Goal: Information Seeking & Learning: Learn about a topic

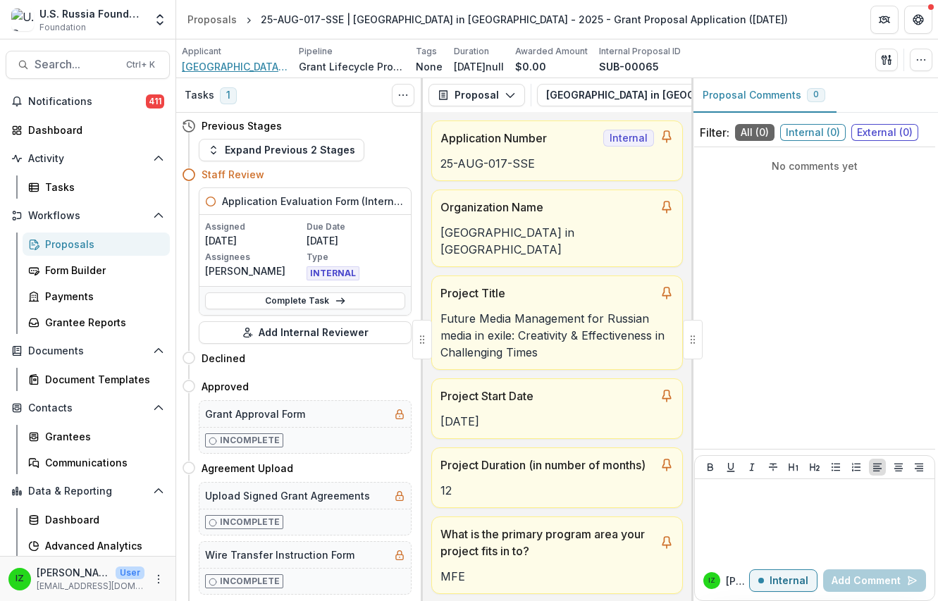
click at [230, 65] on span "Stockholm School of Economics in Riga" at bounding box center [235, 66] width 106 height 15
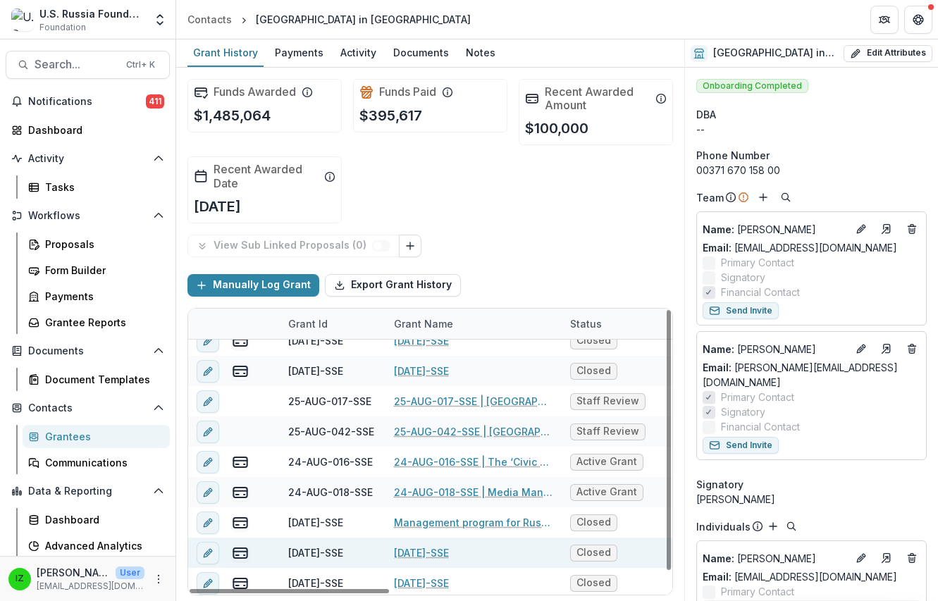
scroll to position [18, 0]
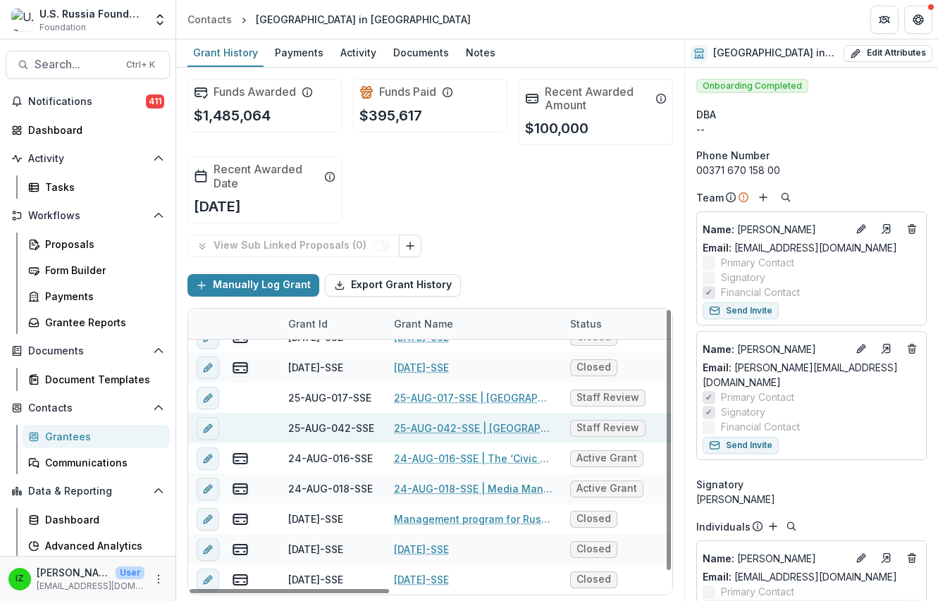
click at [450, 430] on link "25-AUG-042-SSE | Stockholm School of Economics in Riga - 2025 - Grant Proposal …" at bounding box center [473, 428] width 159 height 15
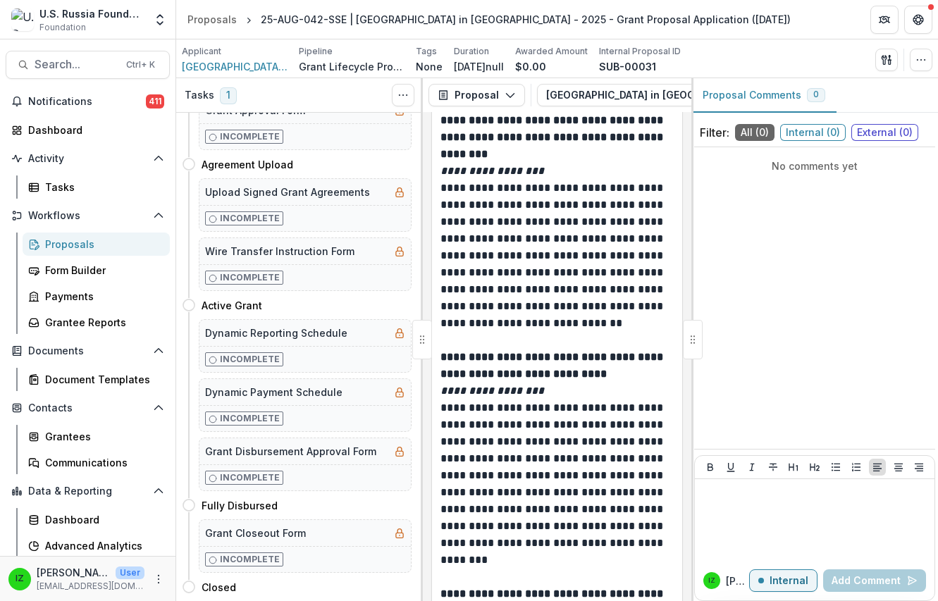
scroll to position [8667, 0]
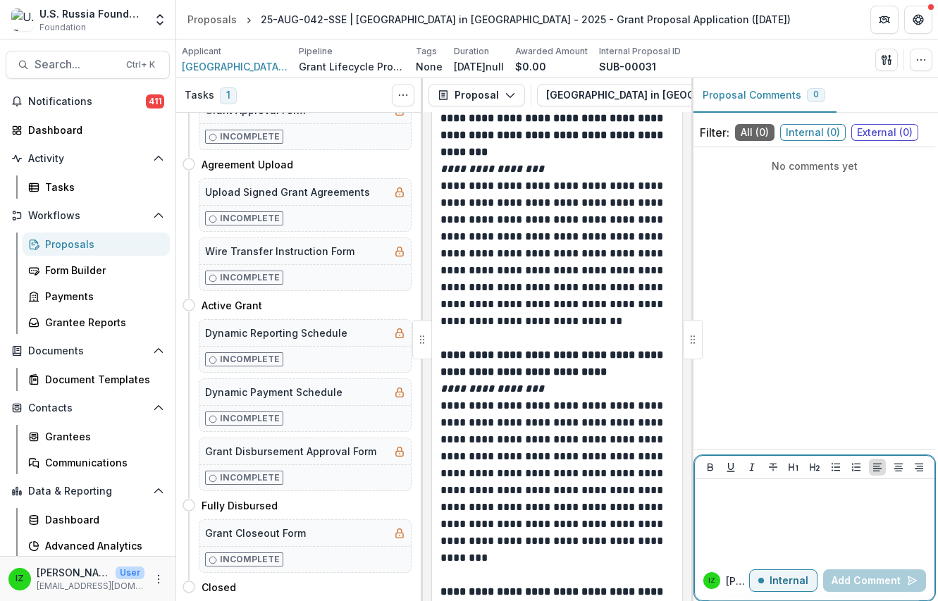
click at [762, 548] on div at bounding box center [814, 520] width 228 height 70
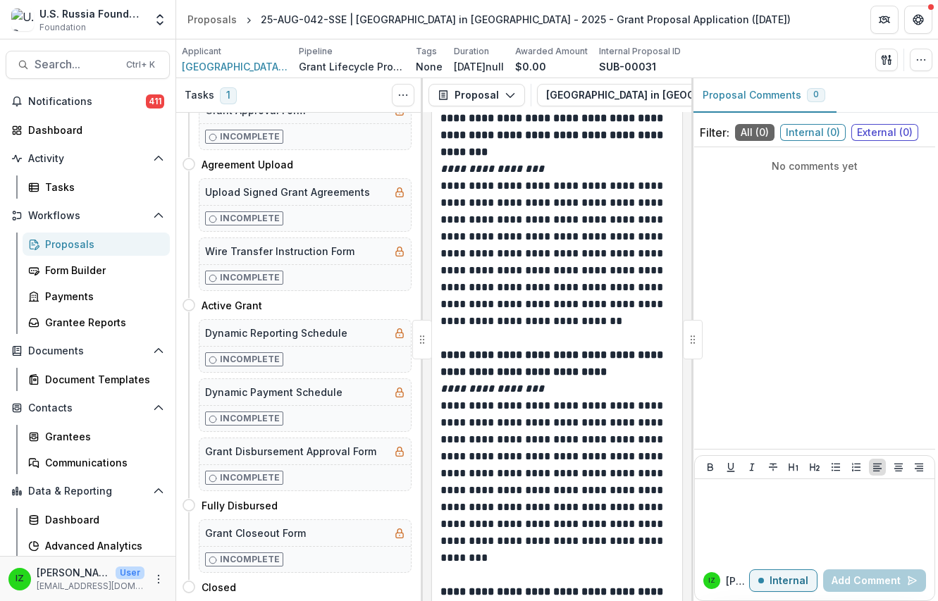
click at [722, 573] on div "IZ Igor Z" at bounding box center [726, 580] width 46 height 17
click at [724, 585] on div "IZ Igor Z" at bounding box center [726, 580] width 46 height 17
click at [230, 68] on span "Stockholm School of Economics in Riga" at bounding box center [235, 66] width 106 height 15
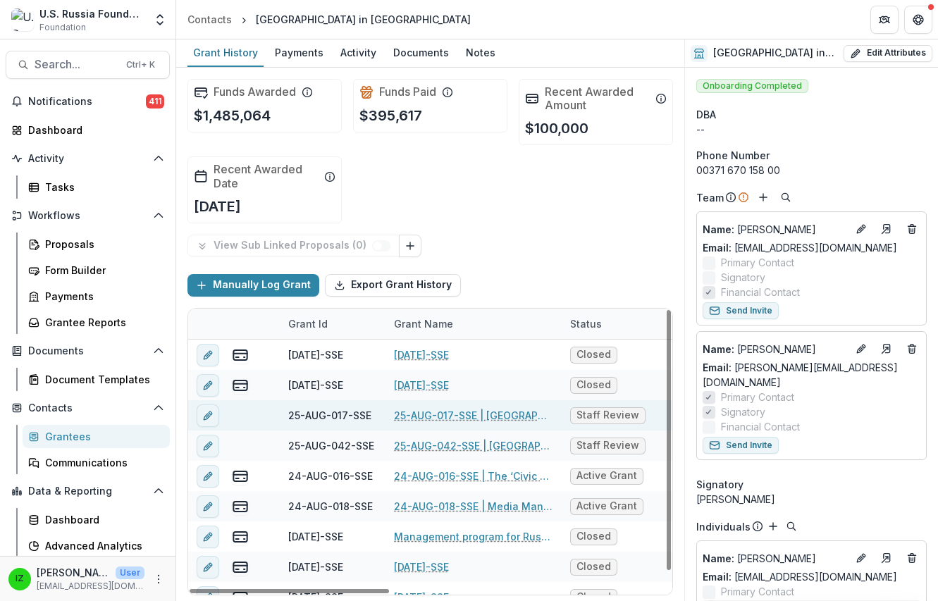
click at [459, 419] on link "25-AUG-017-SSE | Stockholm School of Economics in Riga - 2025 - Grant Proposal …" at bounding box center [473, 415] width 159 height 15
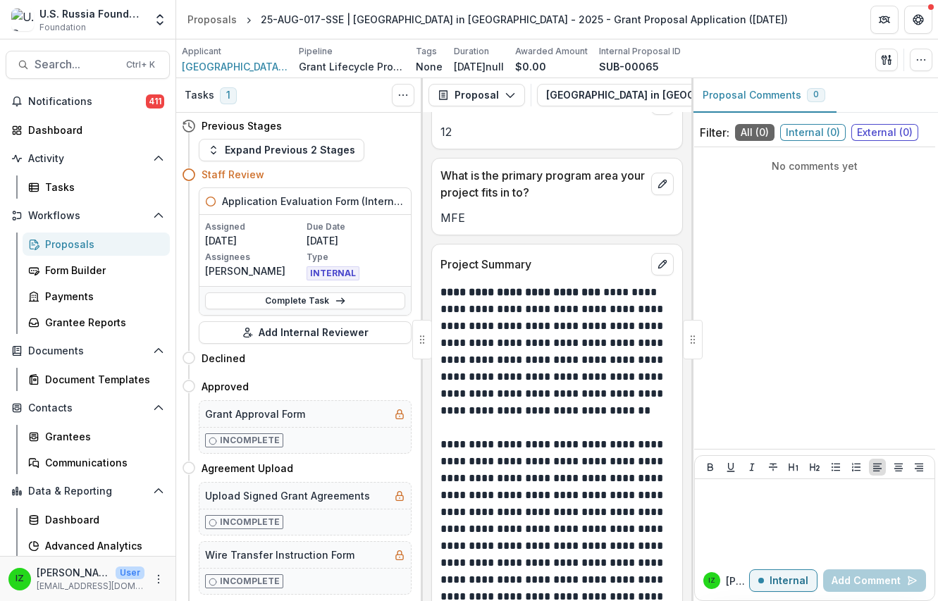
scroll to position [1480, 0]
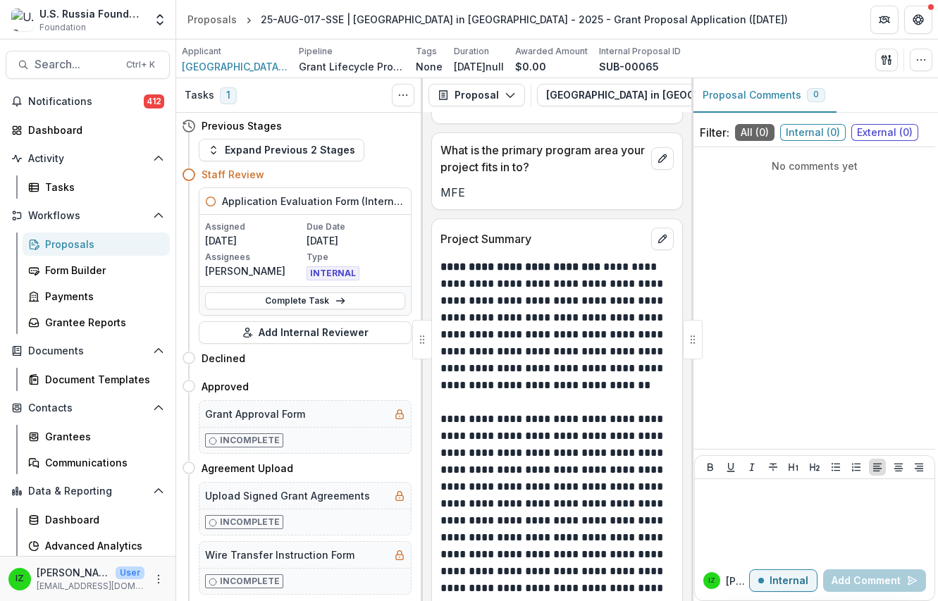
click at [896, 265] on div "No comments yet" at bounding box center [814, 298] width 241 height 290
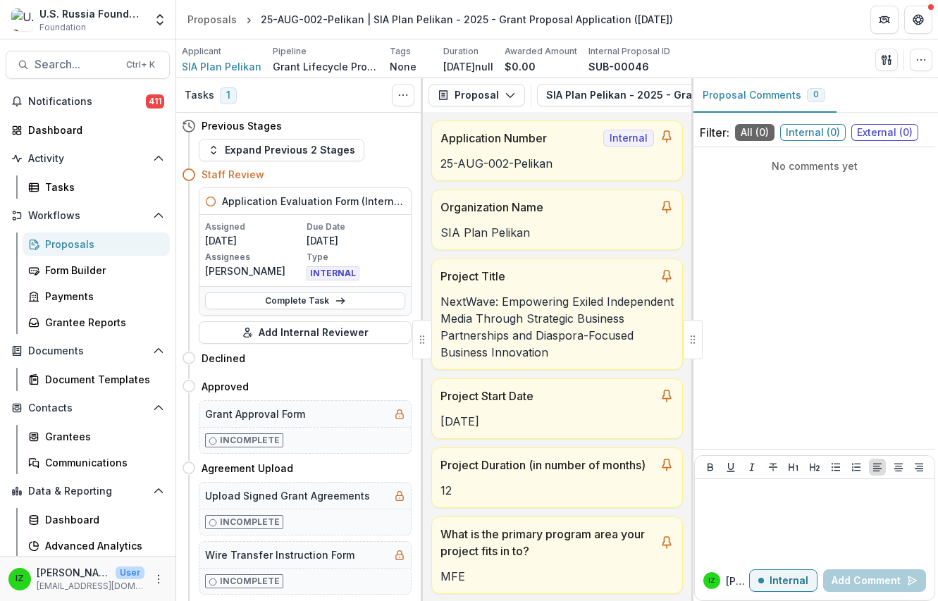
scroll to position [1409, 0]
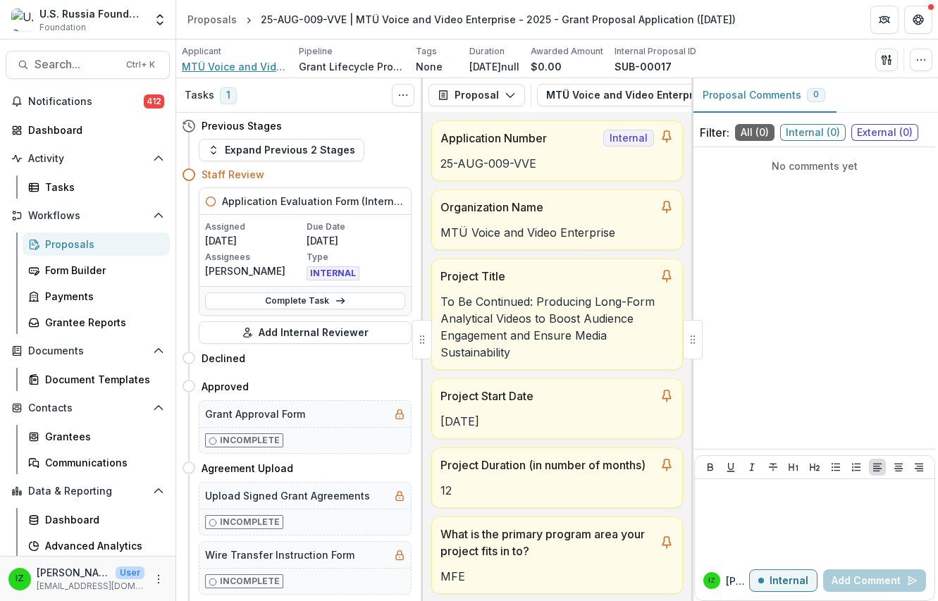
click at [215, 65] on span "MTÜ Voice and Video Enterprise" at bounding box center [235, 66] width 106 height 15
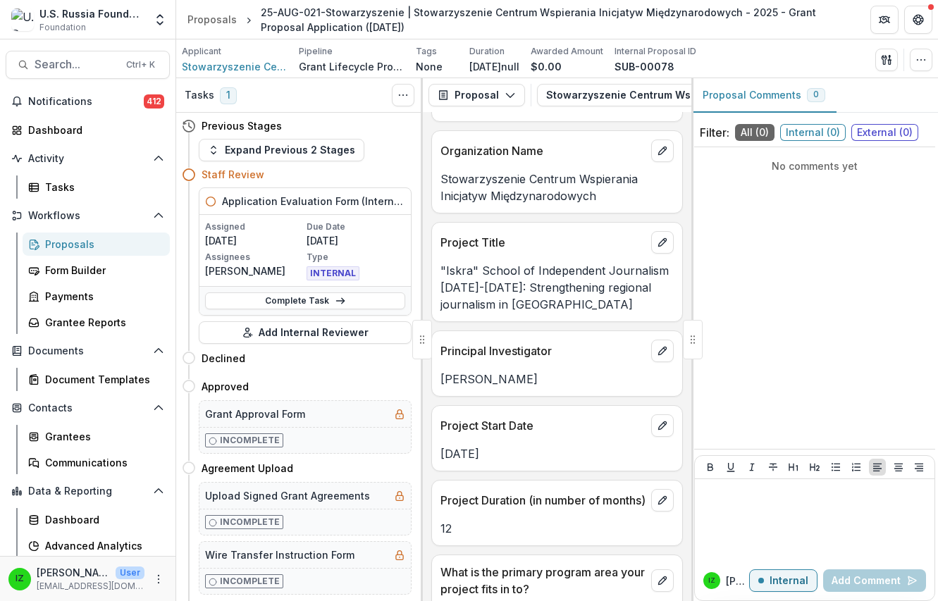
scroll to position [1057, 0]
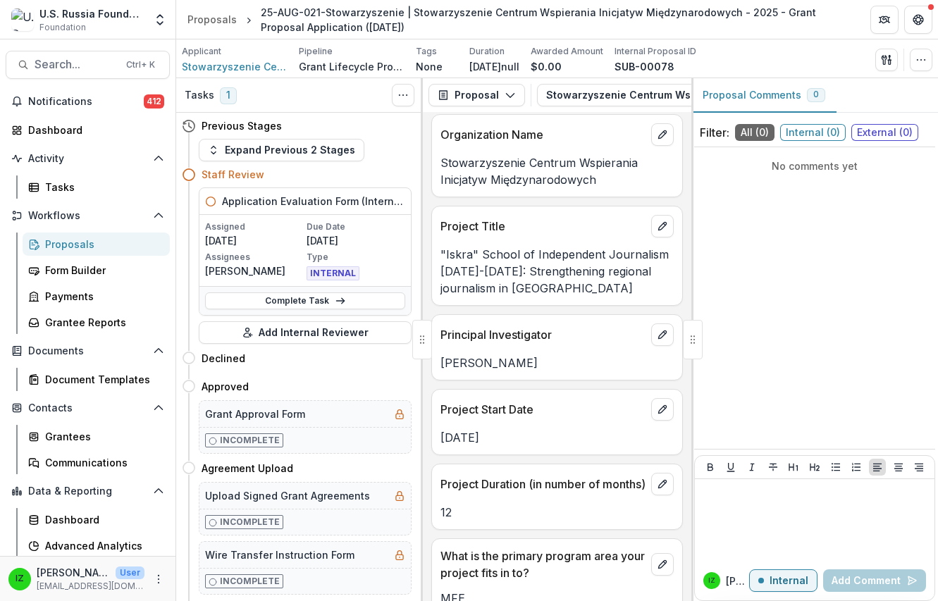
click at [847, 373] on div "No comments yet" at bounding box center [814, 298] width 241 height 290
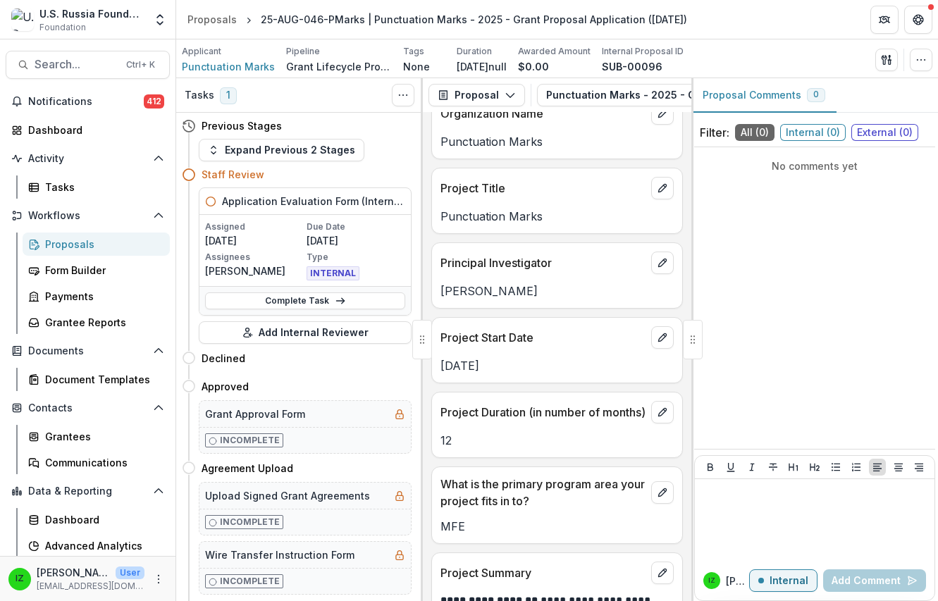
scroll to position [1057, 0]
